Goal: Find specific page/section: Find specific page/section

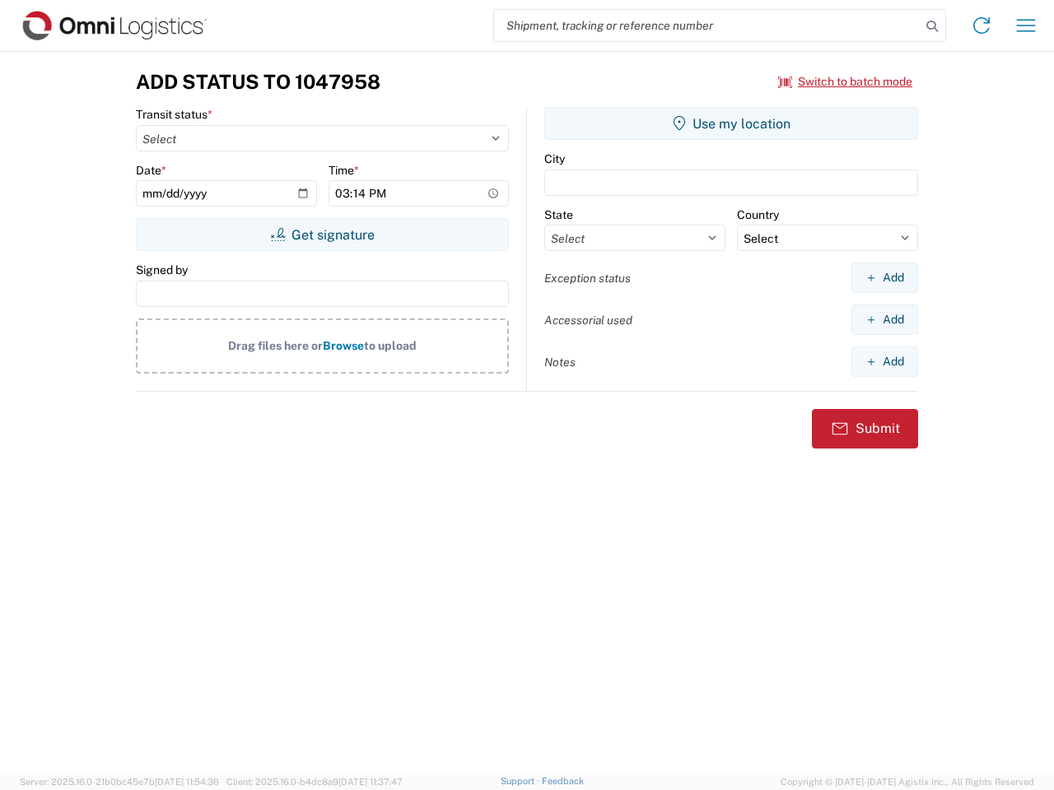
click at [707, 26] on input "search" at bounding box center [707, 25] width 426 height 31
click at [932, 26] on icon at bounding box center [931, 26] width 23 height 23
click at [981, 26] on icon at bounding box center [981, 25] width 26 height 26
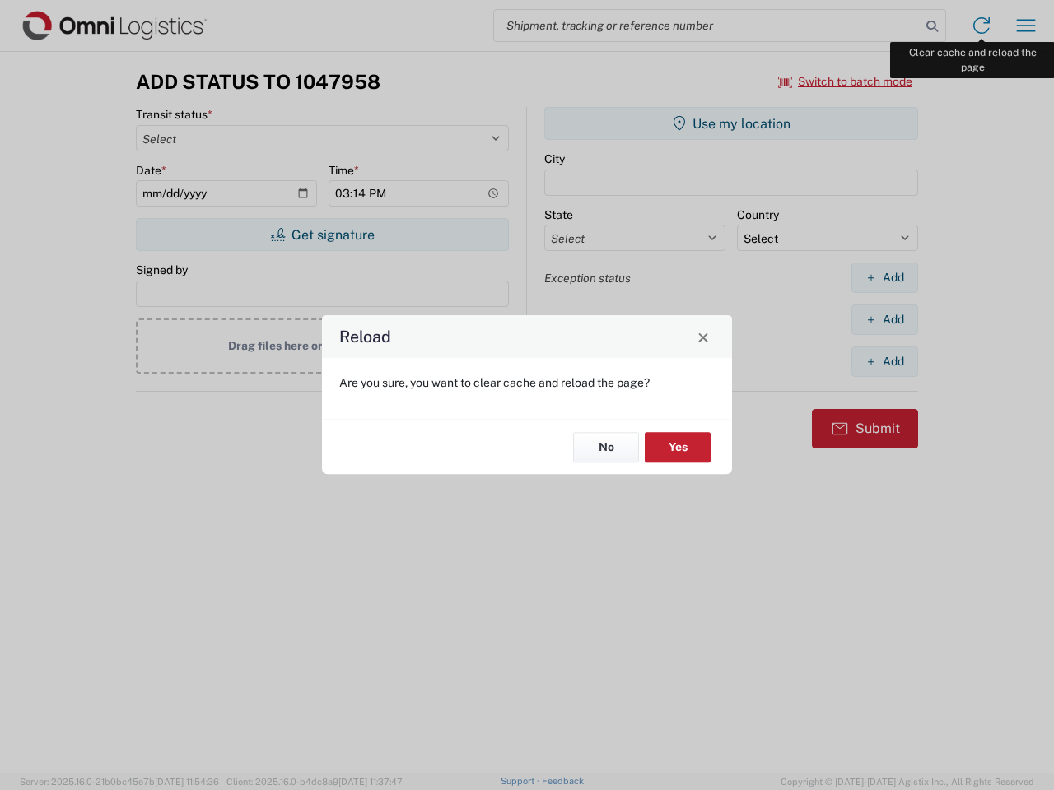
click at [1026, 26] on div "Reload Are you sure, you want to clear cache and reload the page? No Yes" at bounding box center [527, 395] width 1054 height 790
click at [845, 82] on div "Reload Are you sure, you want to clear cache and reload the page? No Yes" at bounding box center [527, 395] width 1054 height 790
click at [322, 235] on div "Reload Are you sure, you want to clear cache and reload the page? No Yes" at bounding box center [527, 395] width 1054 height 790
click at [731, 123] on div "Reload Are you sure, you want to clear cache and reload the page? No Yes" at bounding box center [527, 395] width 1054 height 790
click at [884, 277] on div "Reload Are you sure, you want to clear cache and reload the page? No Yes" at bounding box center [527, 395] width 1054 height 790
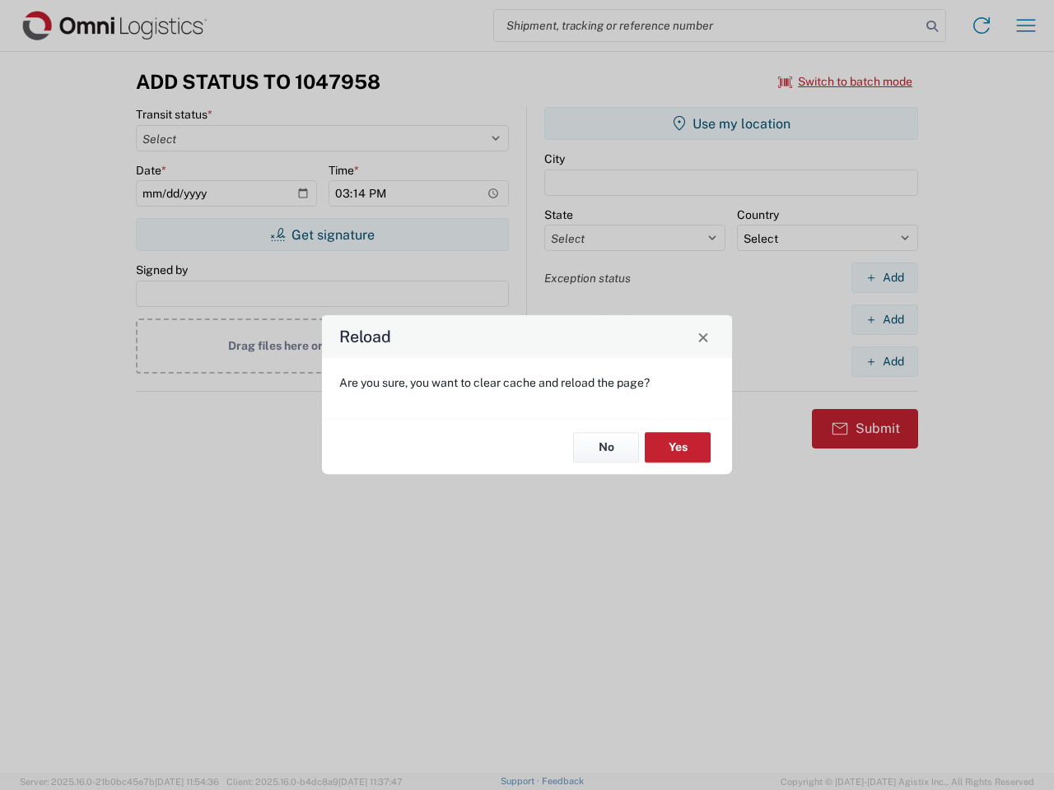
click at [884, 319] on div "Reload Are you sure, you want to clear cache and reload the page? No Yes" at bounding box center [527, 395] width 1054 height 790
click at [884, 361] on div "Reload Are you sure, you want to clear cache and reload the page? No Yes" at bounding box center [527, 395] width 1054 height 790
